Goal: Information Seeking & Learning: Learn about a topic

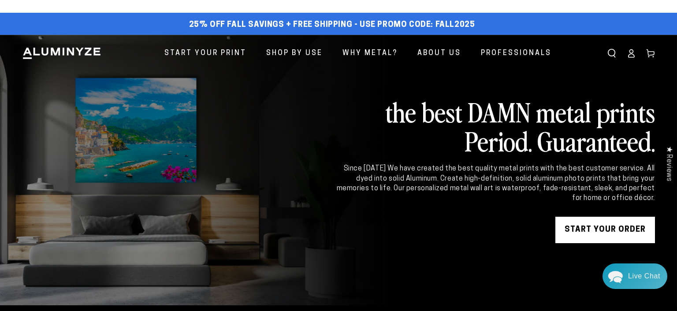
click at [215, 81] on link at bounding box center [338, 170] width 677 height 271
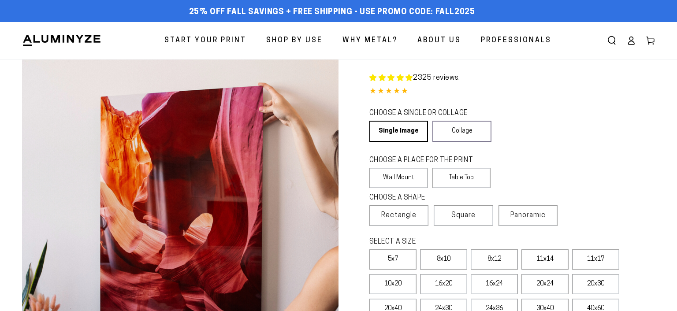
select select "**********"
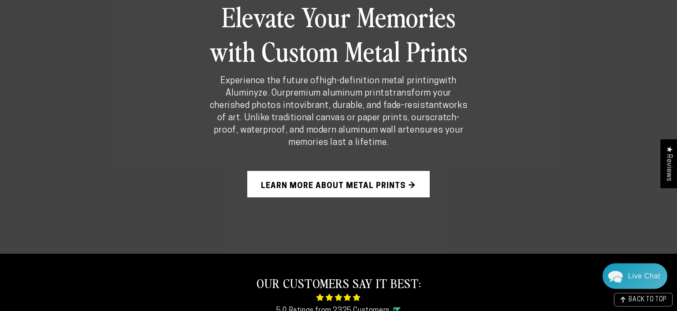
scroll to position [558, 0]
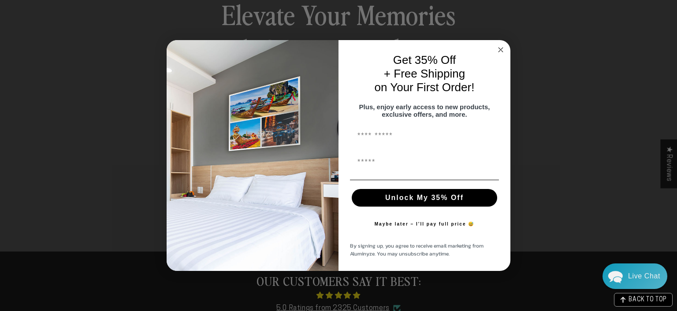
click at [502, 47] on circle "Close dialog" at bounding box center [501, 50] width 10 height 10
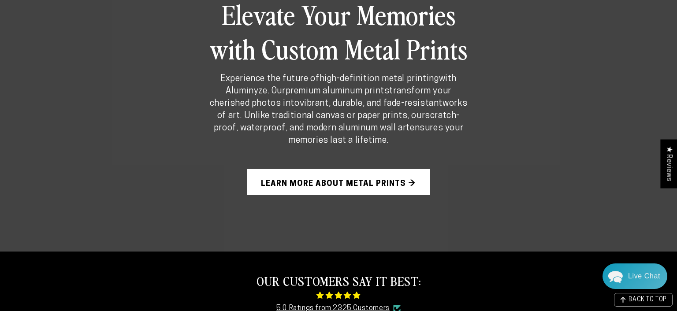
click at [338, 181] on link "Learn More About Metal Prints →" at bounding box center [338, 182] width 182 height 26
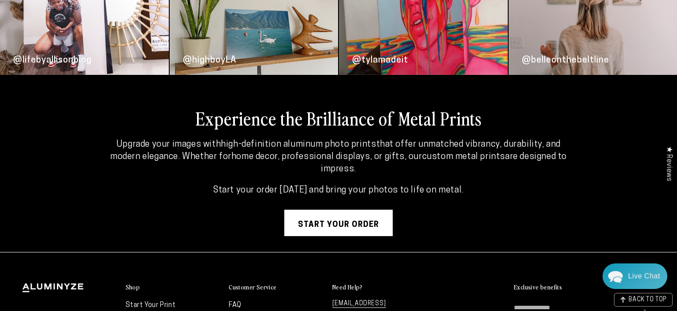
scroll to position [2257, 0]
